Goal: Task Accomplishment & Management: Manage account settings

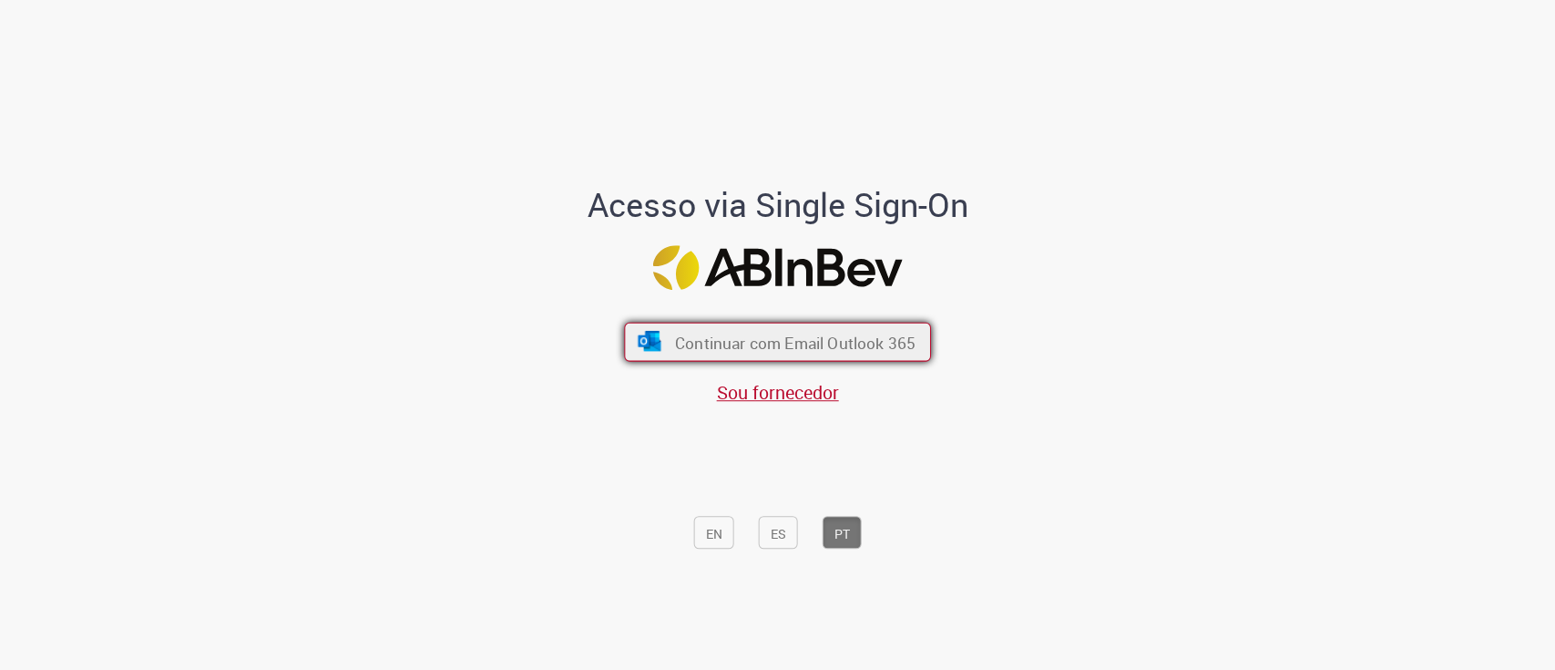
click at [839, 344] on font "Continuar com Email Outlook 365" at bounding box center [795, 342] width 241 height 21
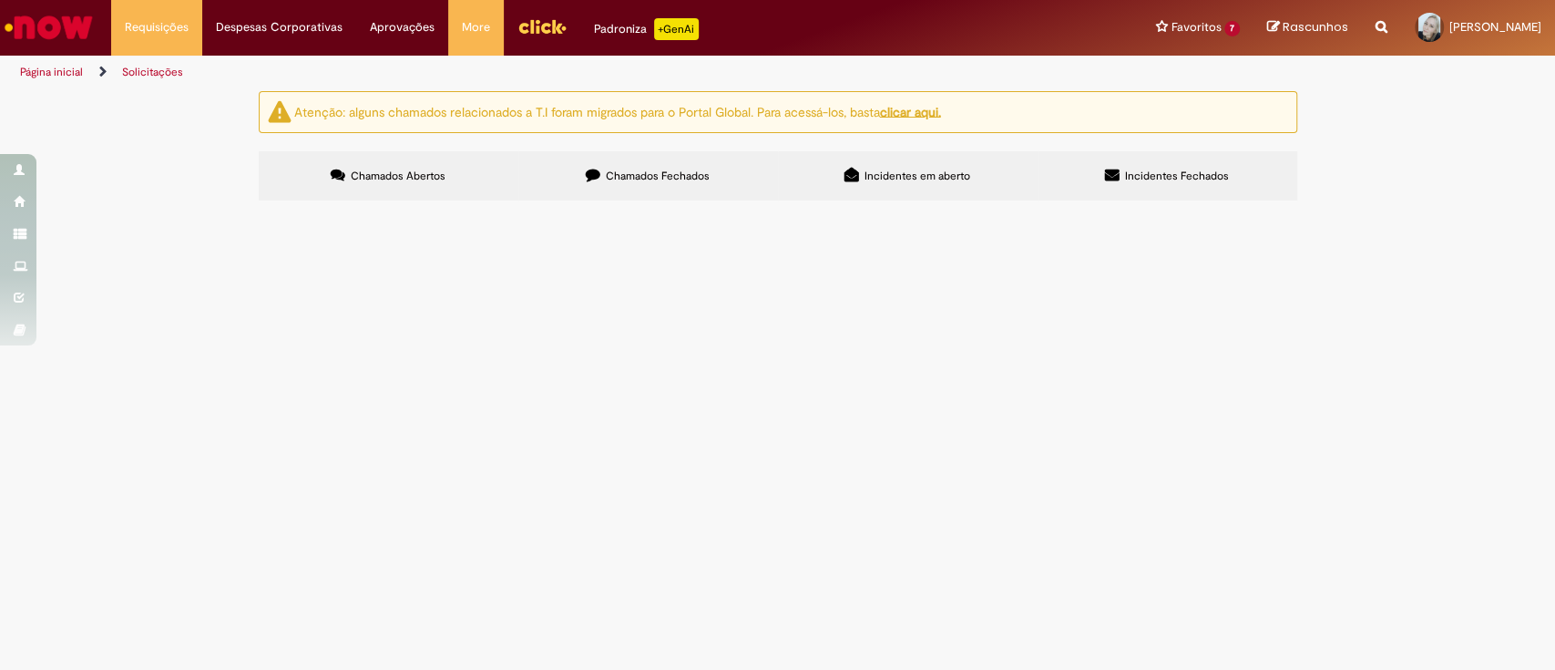
click at [529, 19] on img "Menu Cabeçalho" at bounding box center [542, 26] width 49 height 27
click at [539, 29] on img "Menu Cabeçalho" at bounding box center [542, 26] width 49 height 27
click at [531, 21] on img "Menu Cabeçalho" at bounding box center [542, 26] width 49 height 27
